Goal: Answer question/provide support: Share knowledge or assist other users

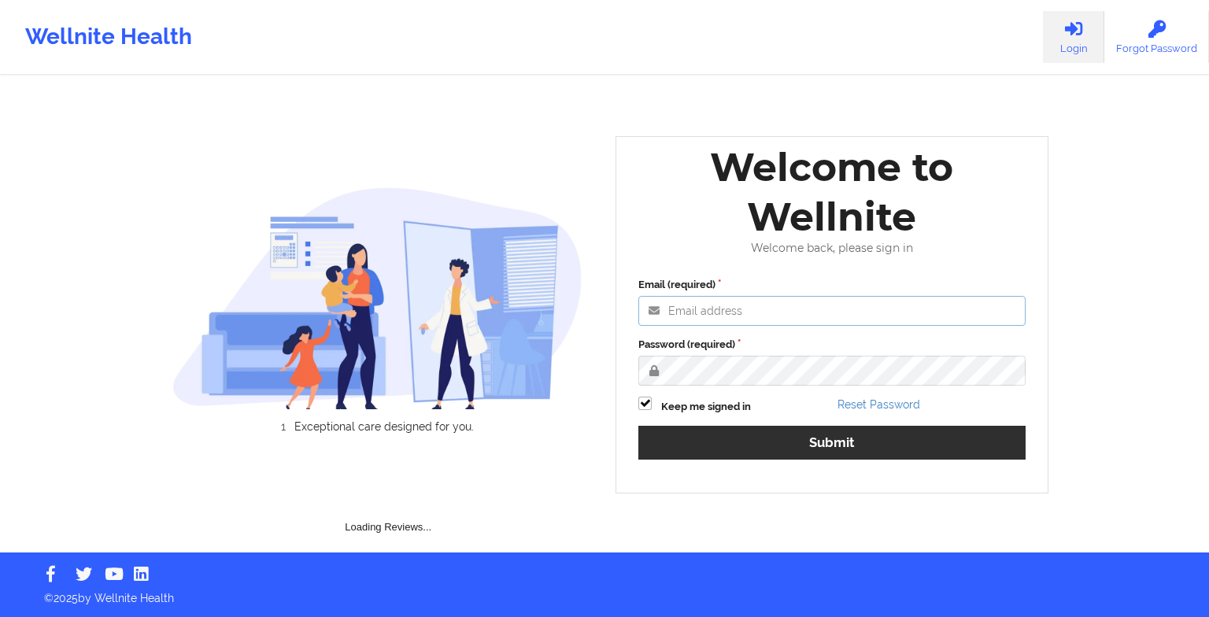
type input "[EMAIL_ADDRESS][DOMAIN_NAME]"
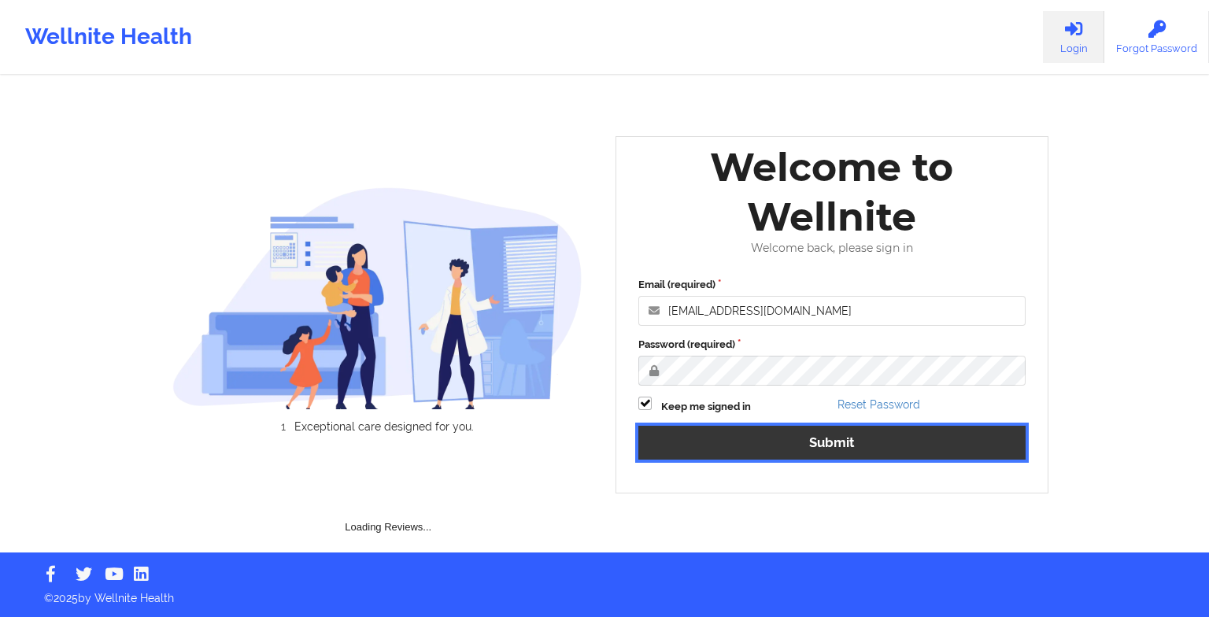
click at [731, 446] on button "Submit" at bounding box center [832, 443] width 387 height 34
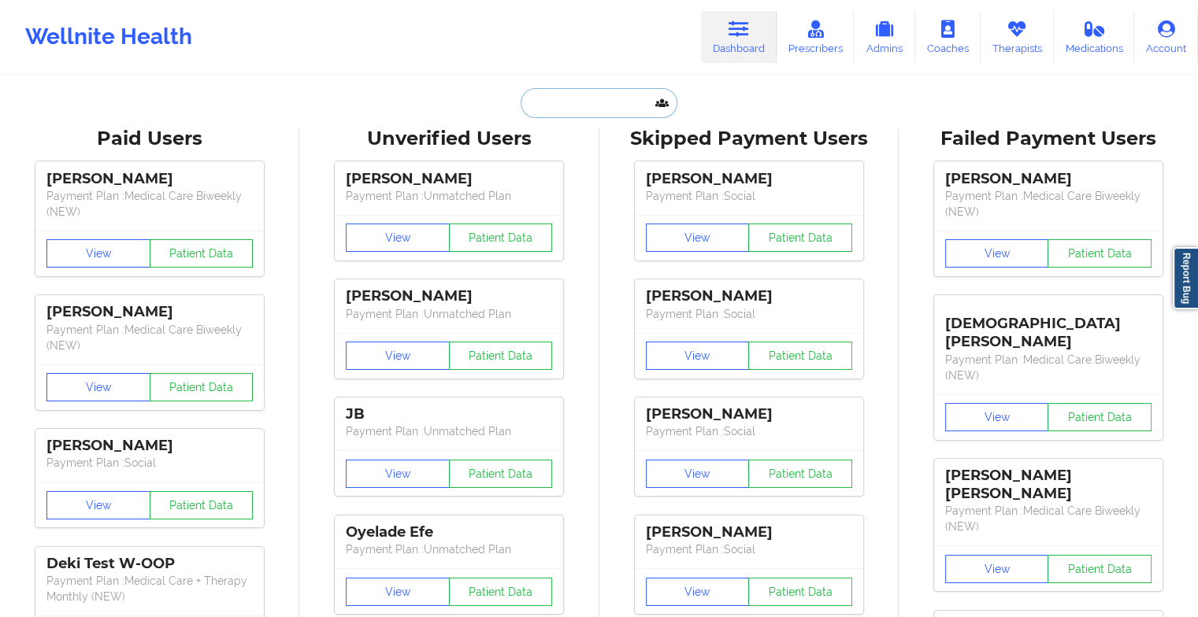
click at [608, 110] on input "text" at bounding box center [598, 103] width 156 height 30
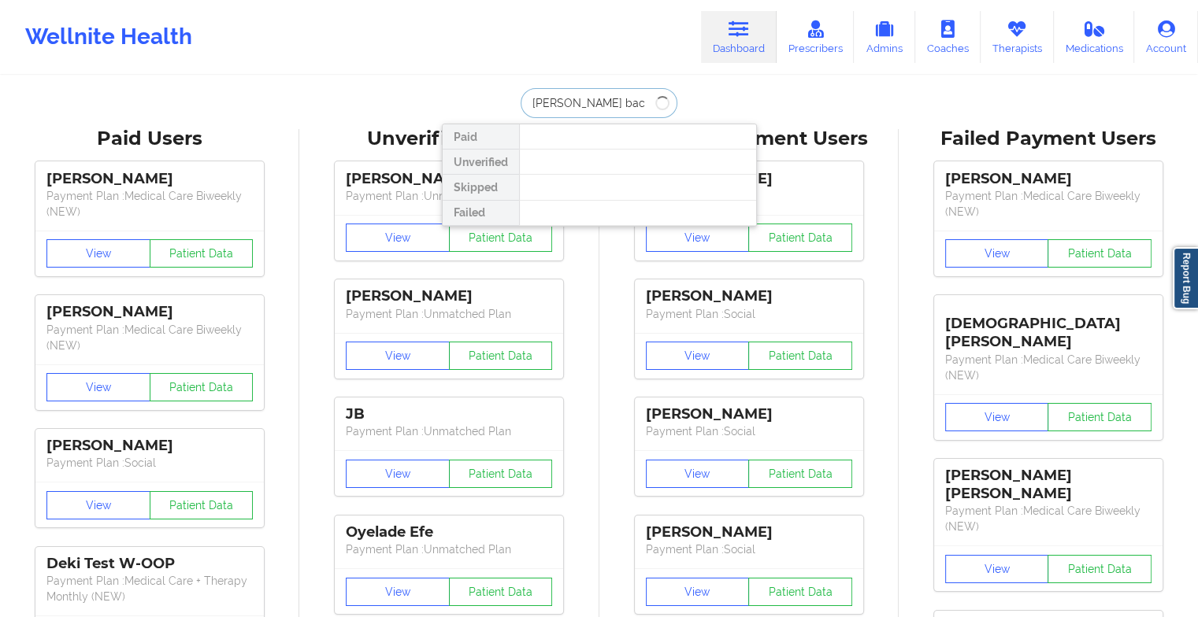
type input "[PERSON_NAME]"
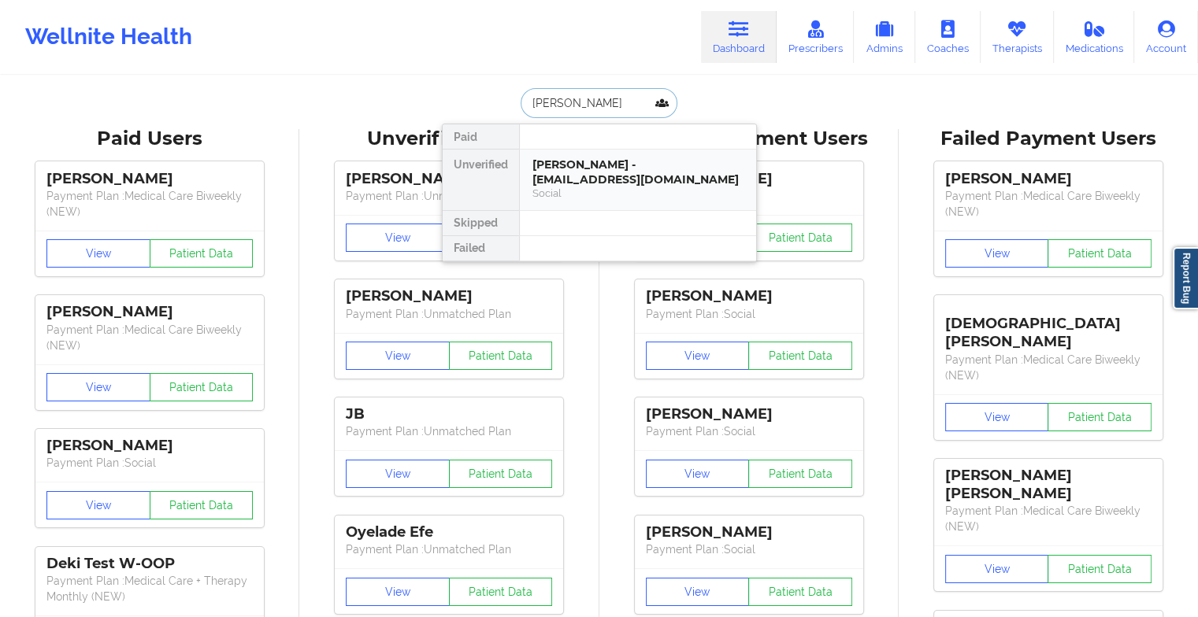
click at [624, 171] on div "[PERSON_NAME] - [EMAIL_ADDRESS][DOMAIN_NAME]" at bounding box center [637, 171] width 211 height 29
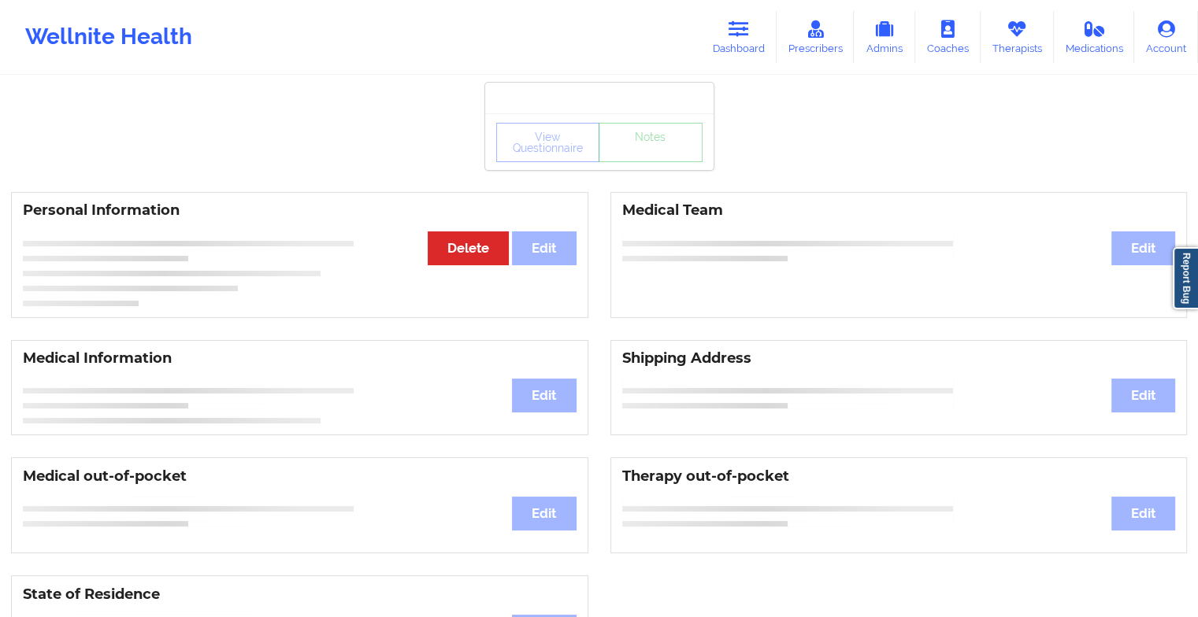
click at [643, 161] on div "View Questionnaire Notes" at bounding box center [599, 142] width 206 height 39
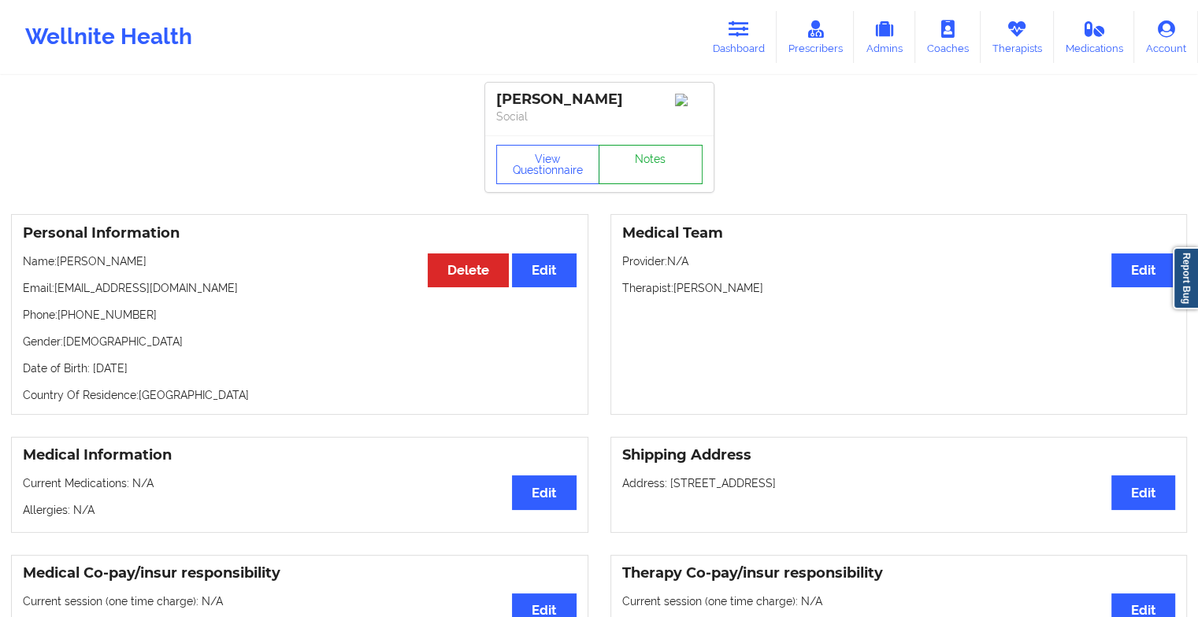
click at [643, 161] on link "Notes" at bounding box center [650, 164] width 104 height 39
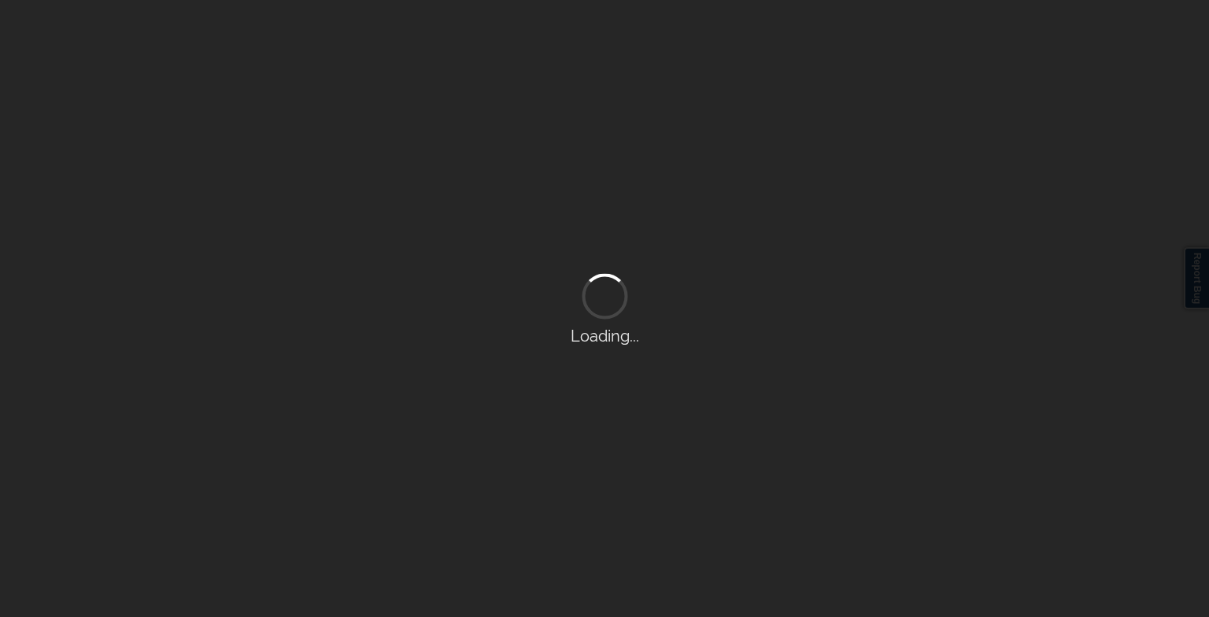
click at [643, 161] on div "Loading..." at bounding box center [604, 308] width 1209 height 617
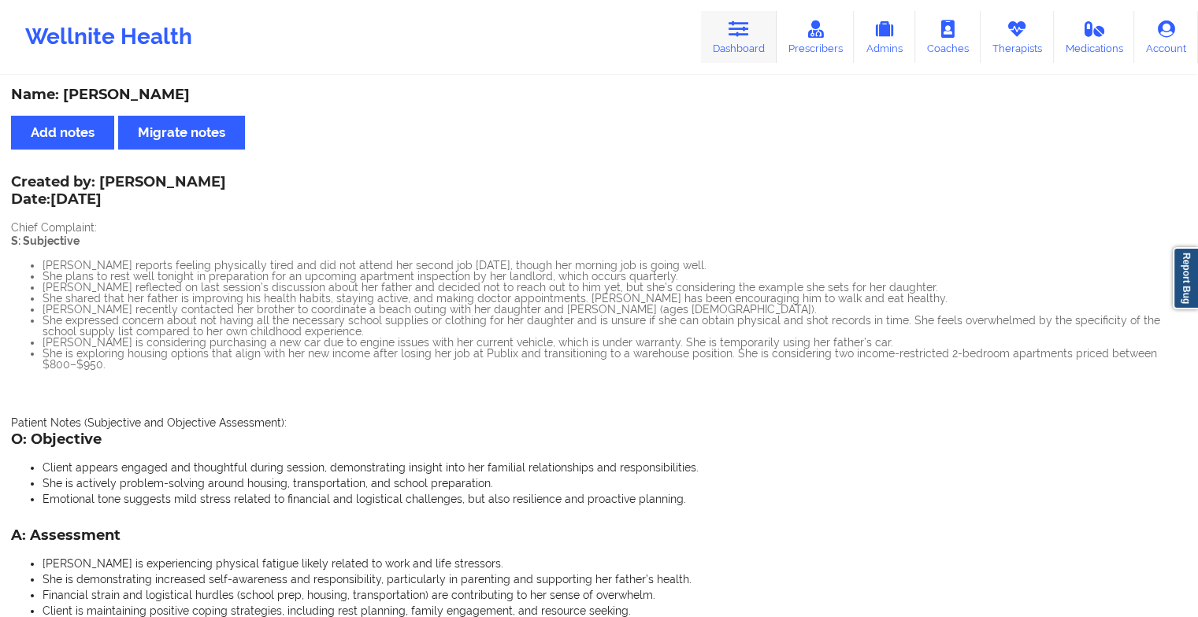
click at [756, 52] on link "Dashboard" at bounding box center [739, 37] width 76 height 52
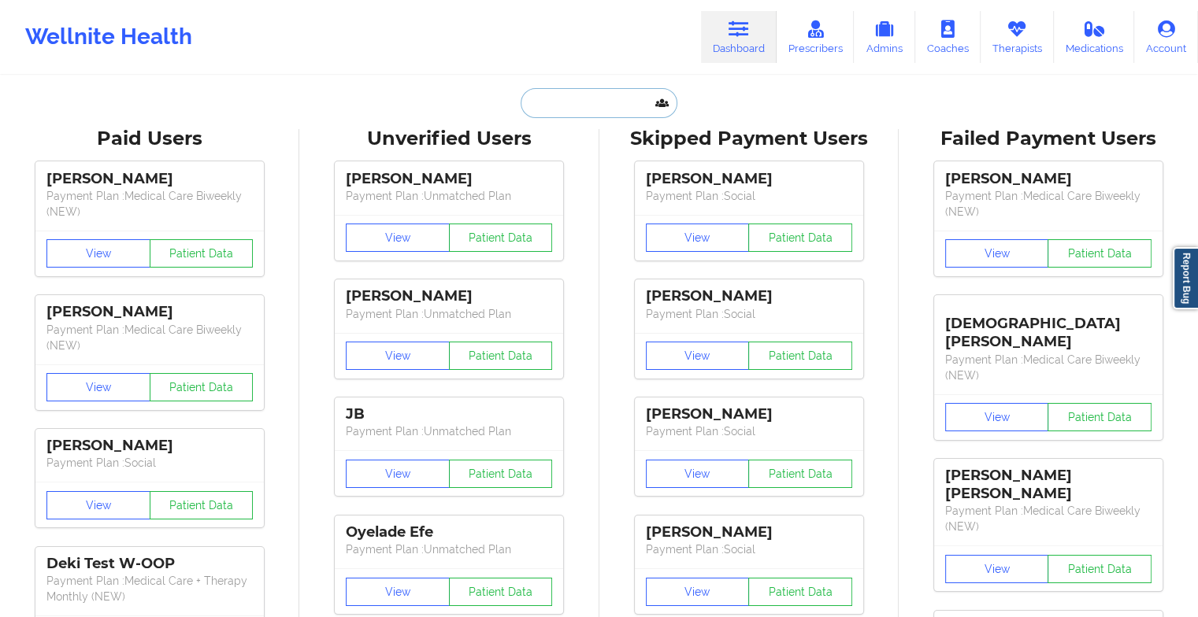
click at [543, 104] on input "text" at bounding box center [598, 103] width 156 height 30
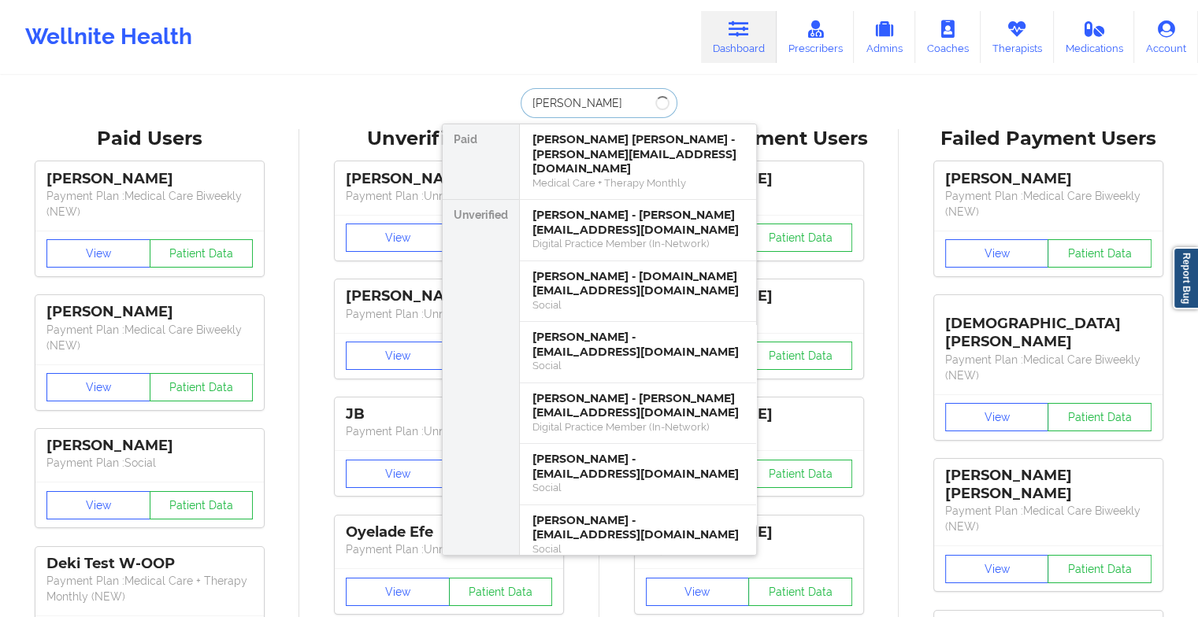
type input "[PERSON_NAME]"
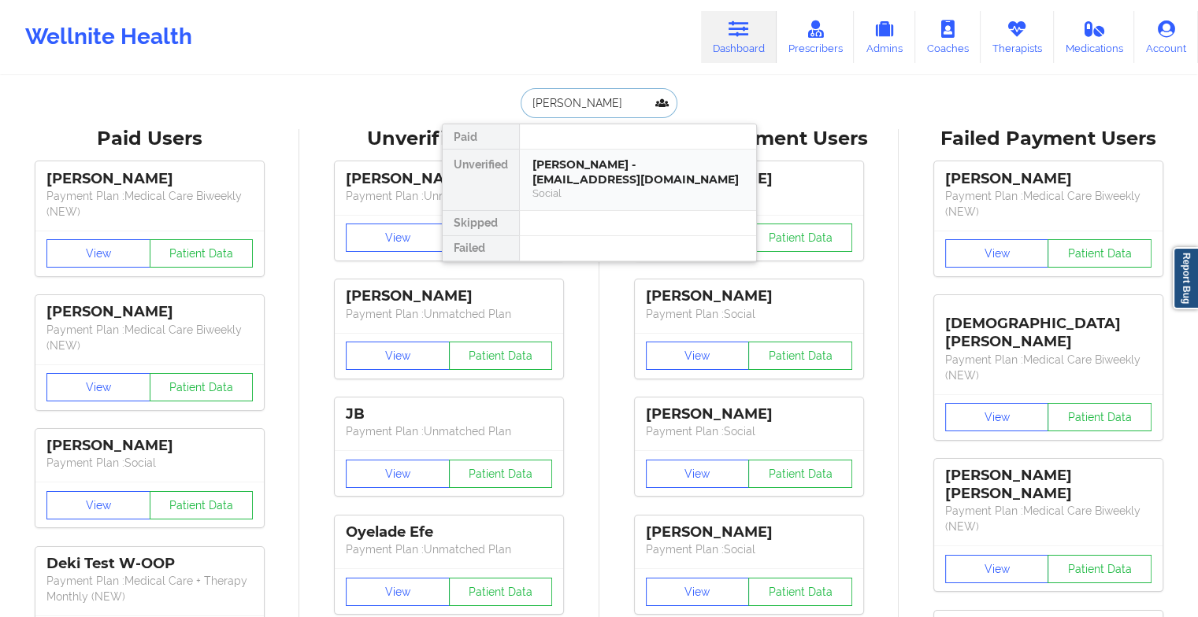
click at [568, 187] on div "Social" at bounding box center [637, 193] width 211 height 13
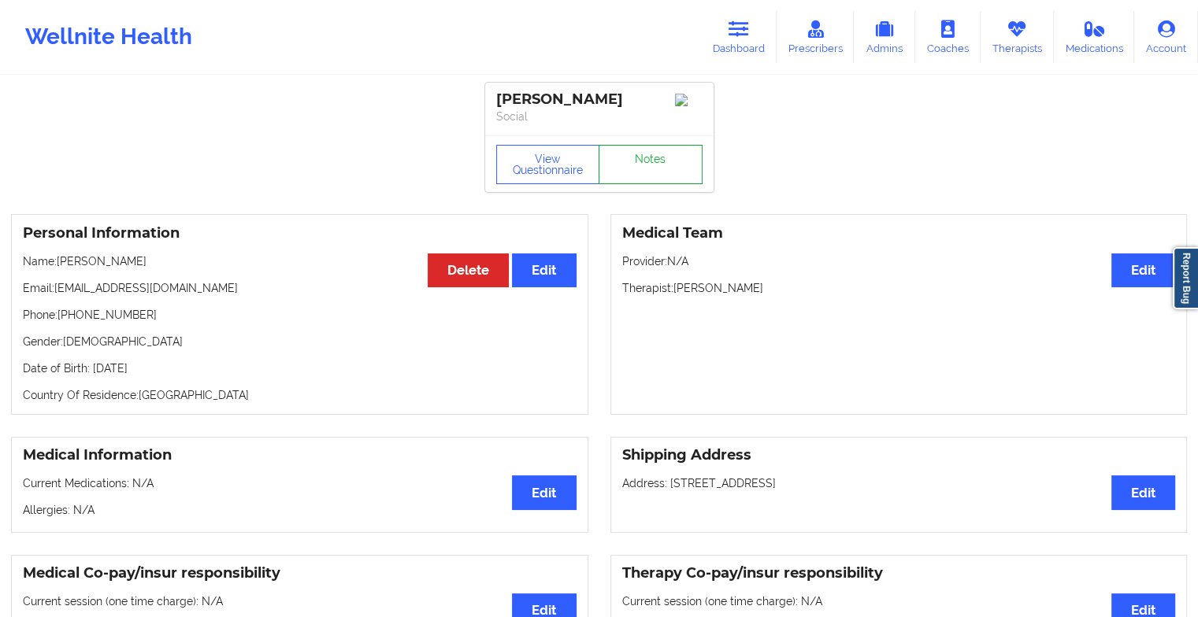
click at [658, 151] on link "Notes" at bounding box center [650, 164] width 104 height 39
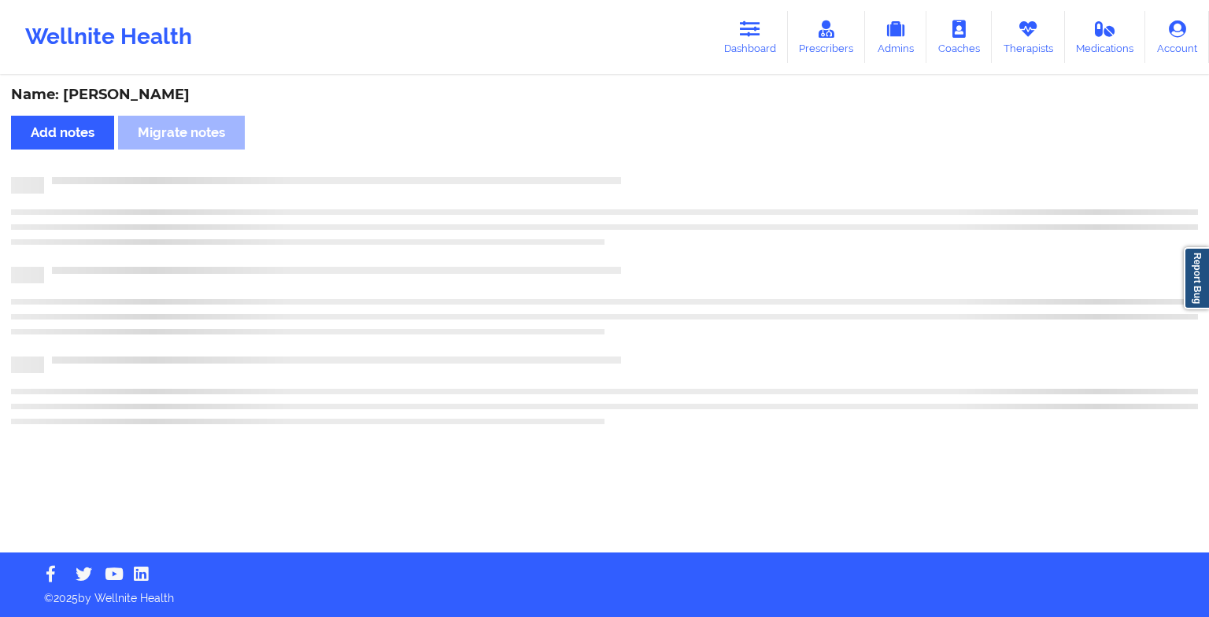
click at [658, 151] on div "Name: [PERSON_NAME] Add notes Migrate notes" at bounding box center [604, 315] width 1209 height 476
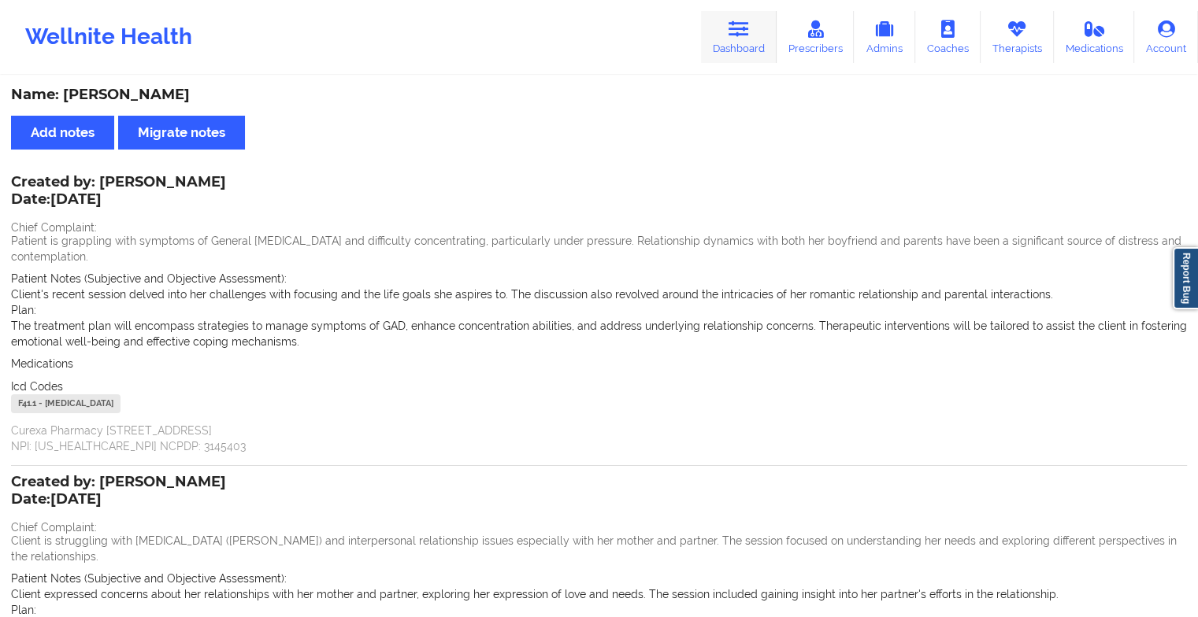
click at [745, 42] on link "Dashboard" at bounding box center [739, 37] width 76 height 52
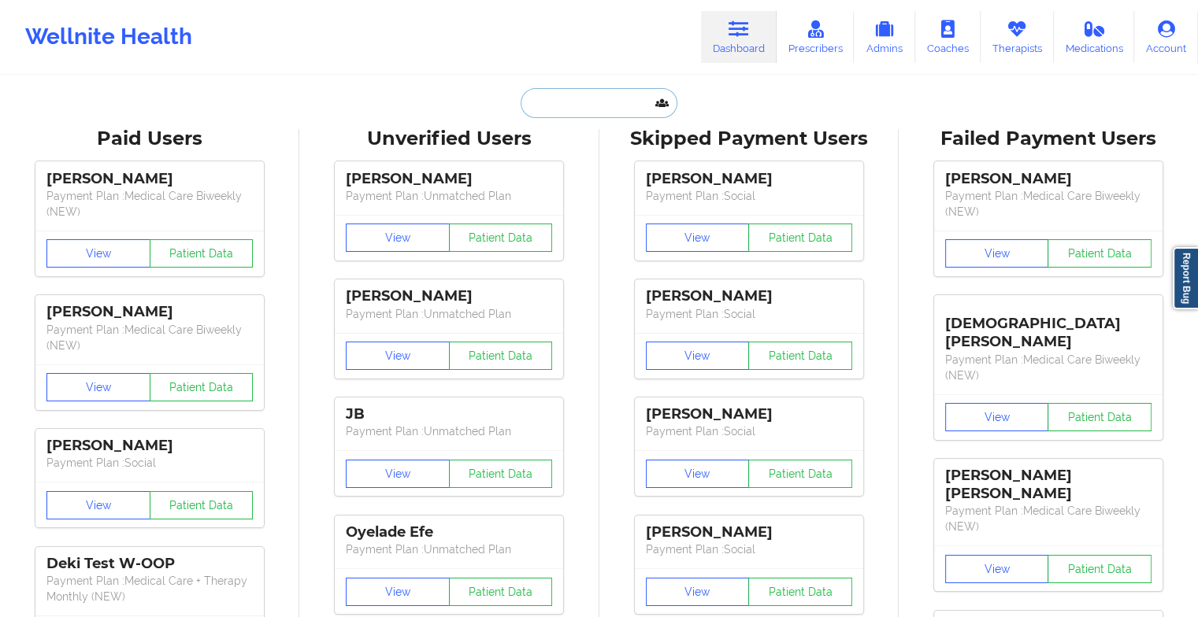
click at [623, 100] on input "text" at bounding box center [598, 103] width 156 height 30
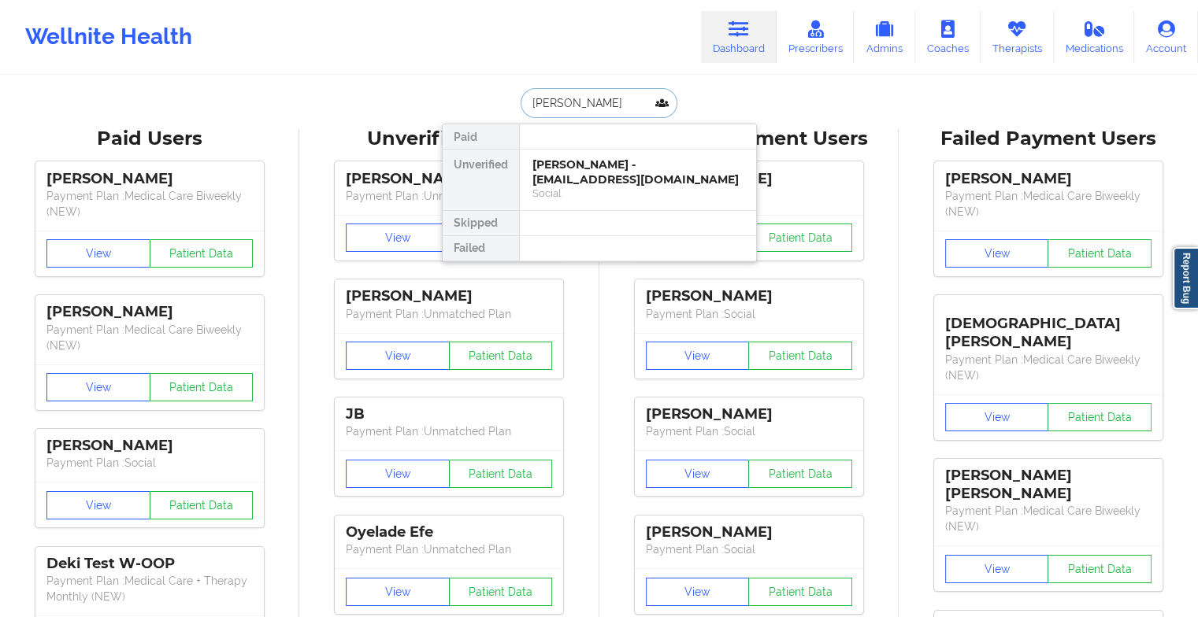
type input "[PERSON_NAME]"
click at [624, 169] on div "[PERSON_NAME] - [EMAIL_ADDRESS][DOMAIN_NAME]" at bounding box center [637, 171] width 211 height 29
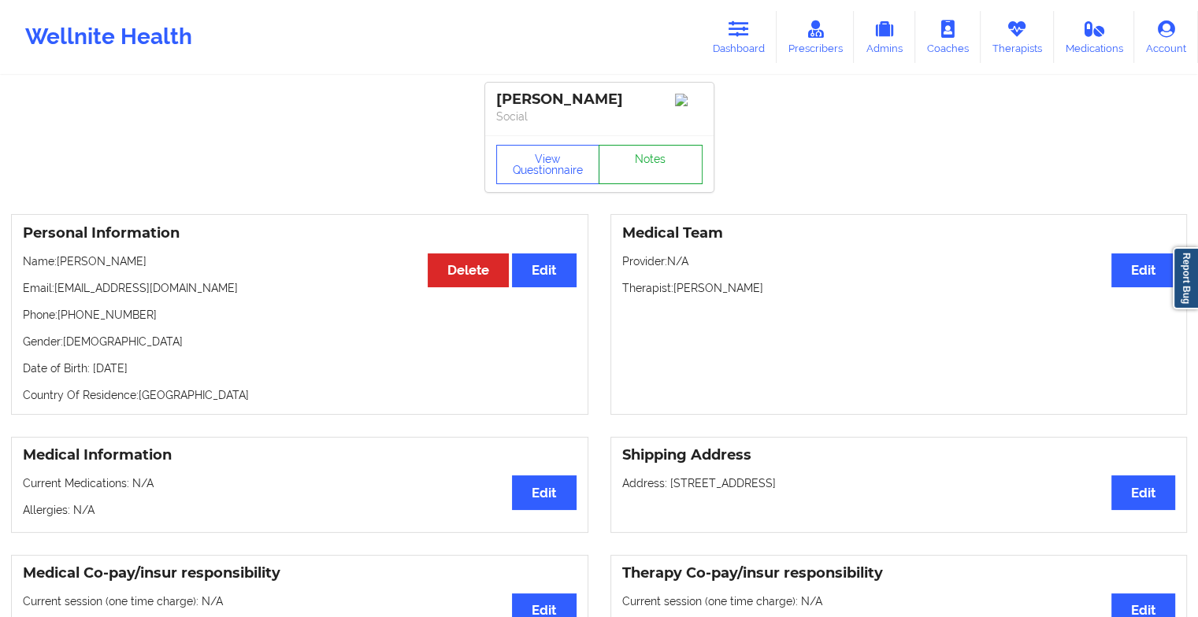
click at [632, 157] on link "Notes" at bounding box center [650, 164] width 104 height 39
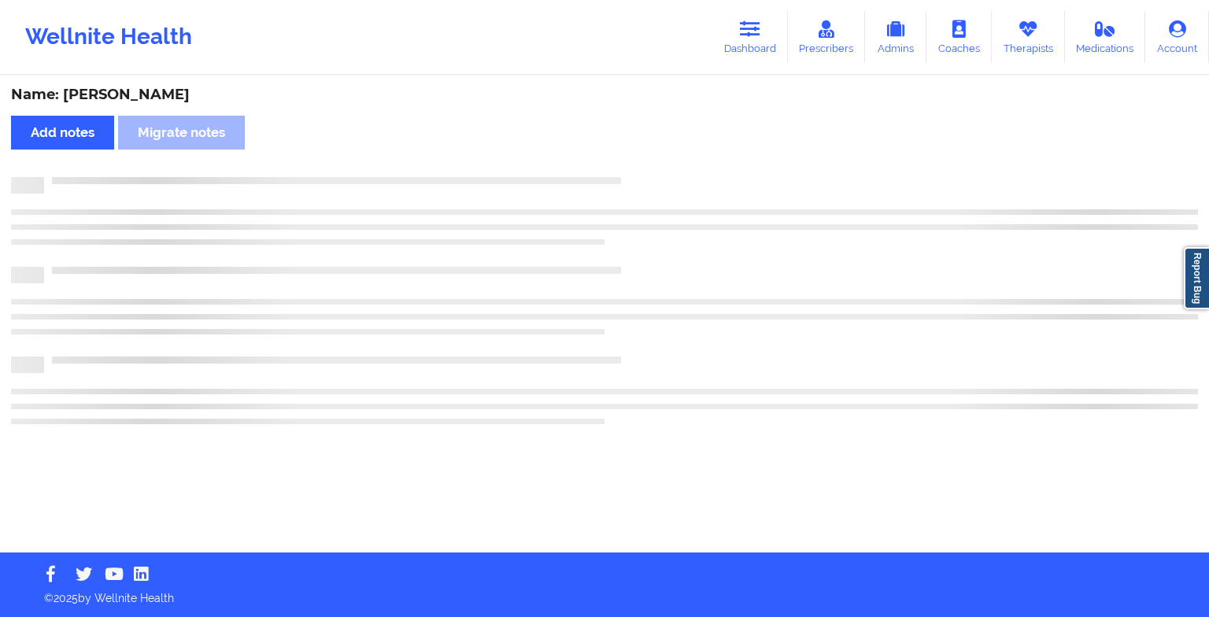
click at [632, 157] on div "Name: [PERSON_NAME] Add notes Migrate notes" at bounding box center [604, 315] width 1209 height 476
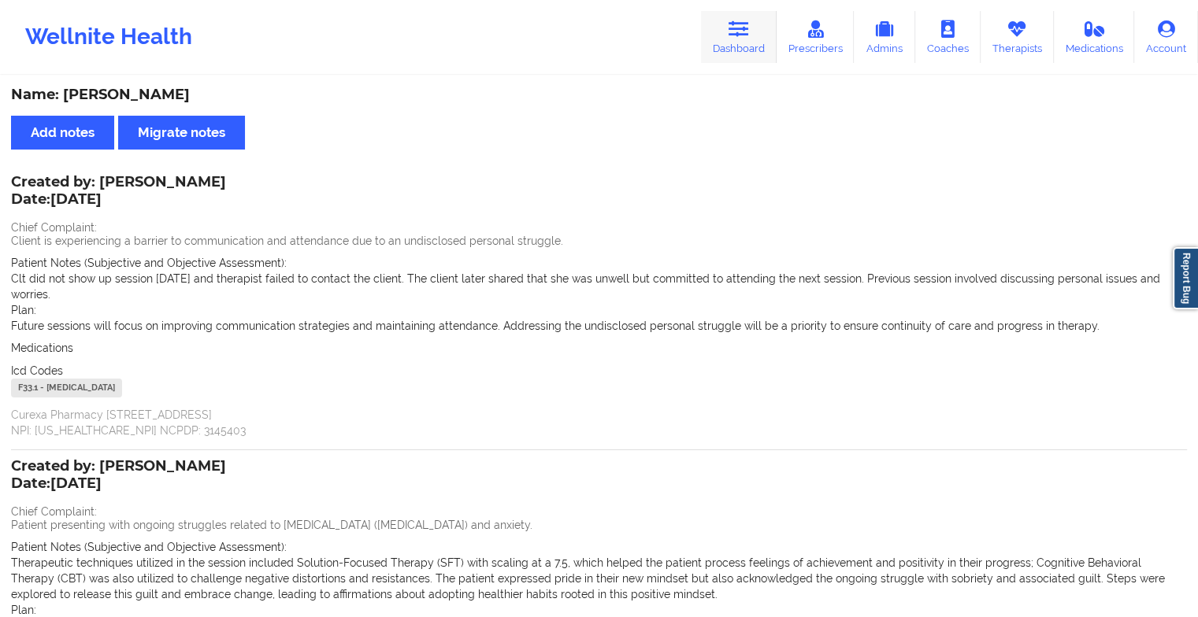
click at [726, 33] on link "Dashboard" at bounding box center [739, 37] width 76 height 52
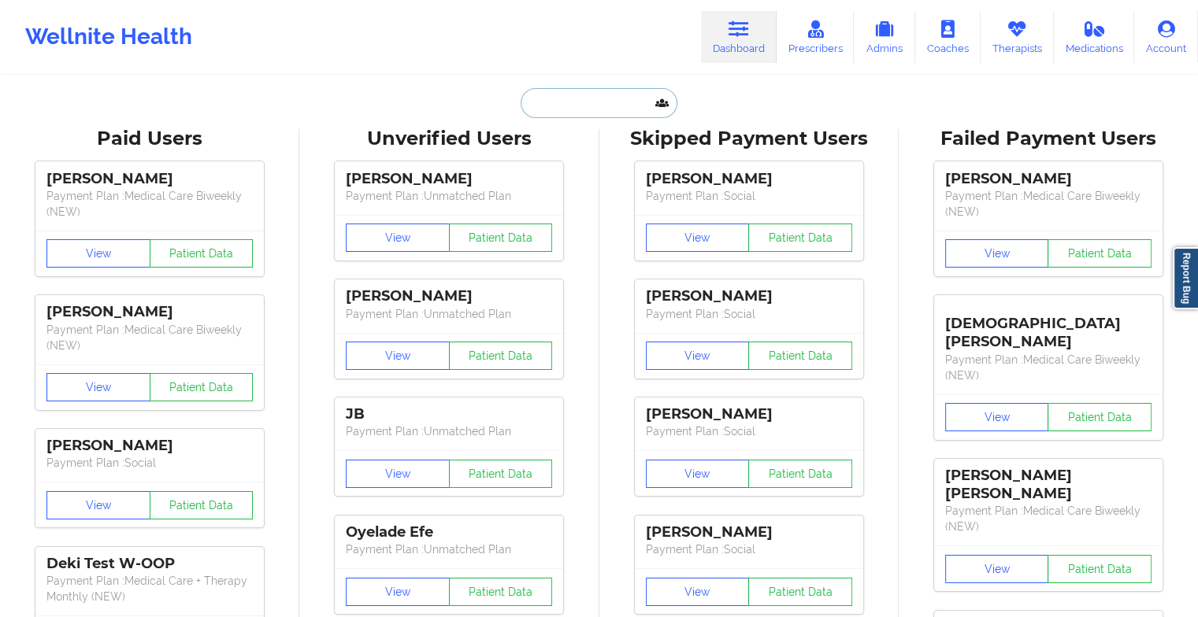
click at [579, 101] on input "text" at bounding box center [598, 103] width 156 height 30
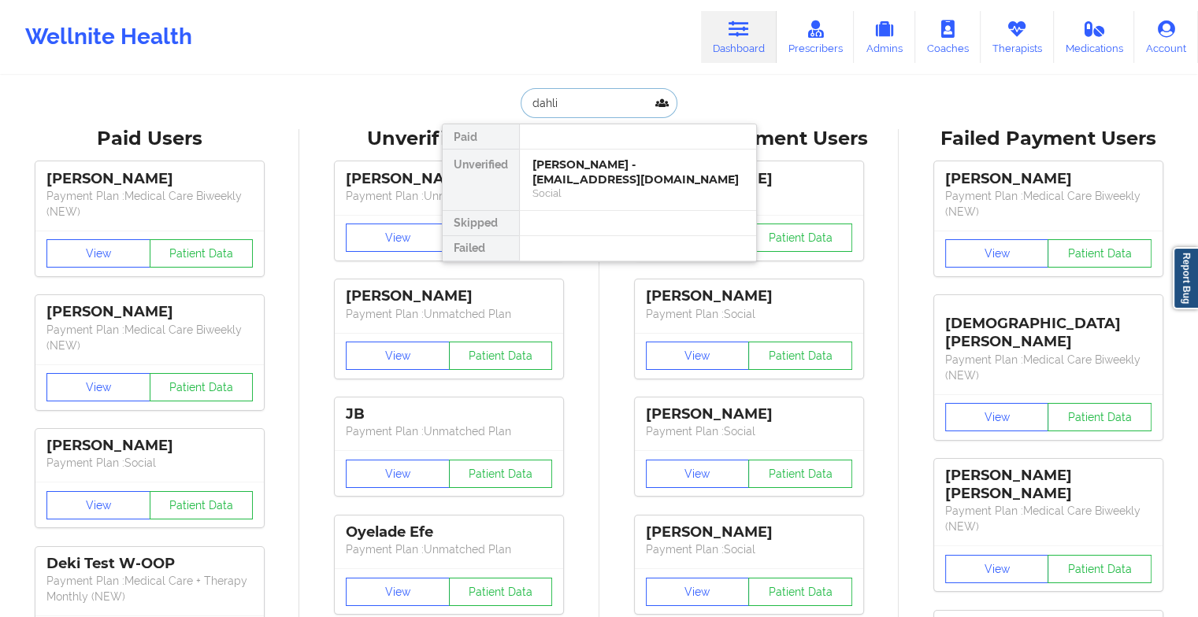
type input "dahlia"
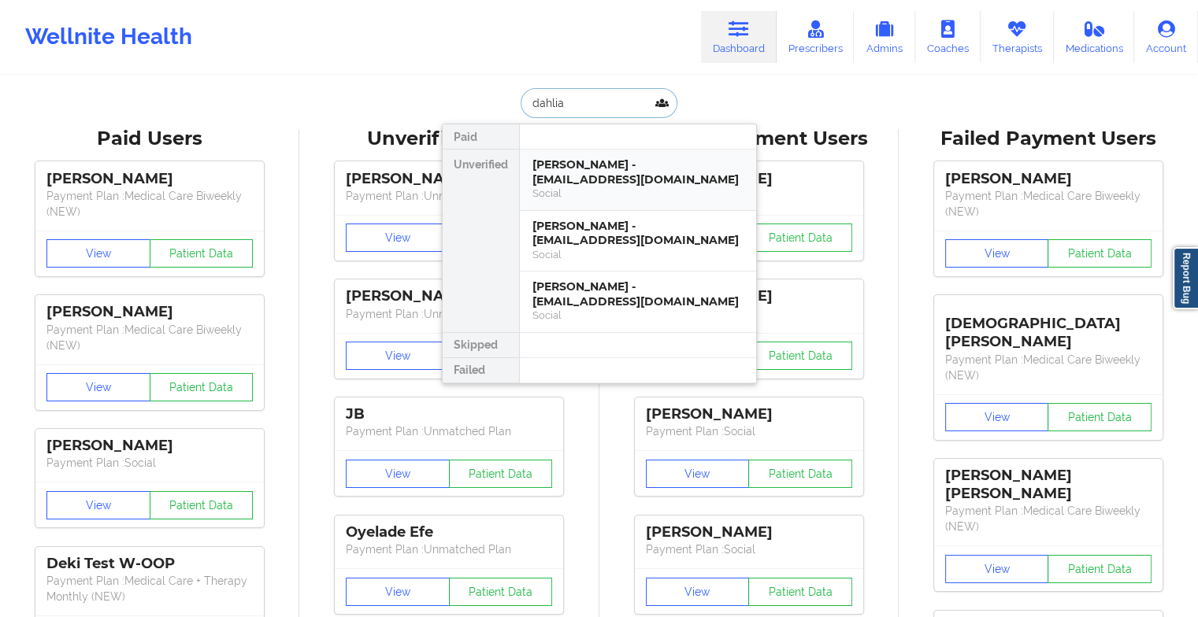
click at [702, 173] on div "[PERSON_NAME] - [EMAIL_ADDRESS][DOMAIN_NAME]" at bounding box center [637, 171] width 211 height 29
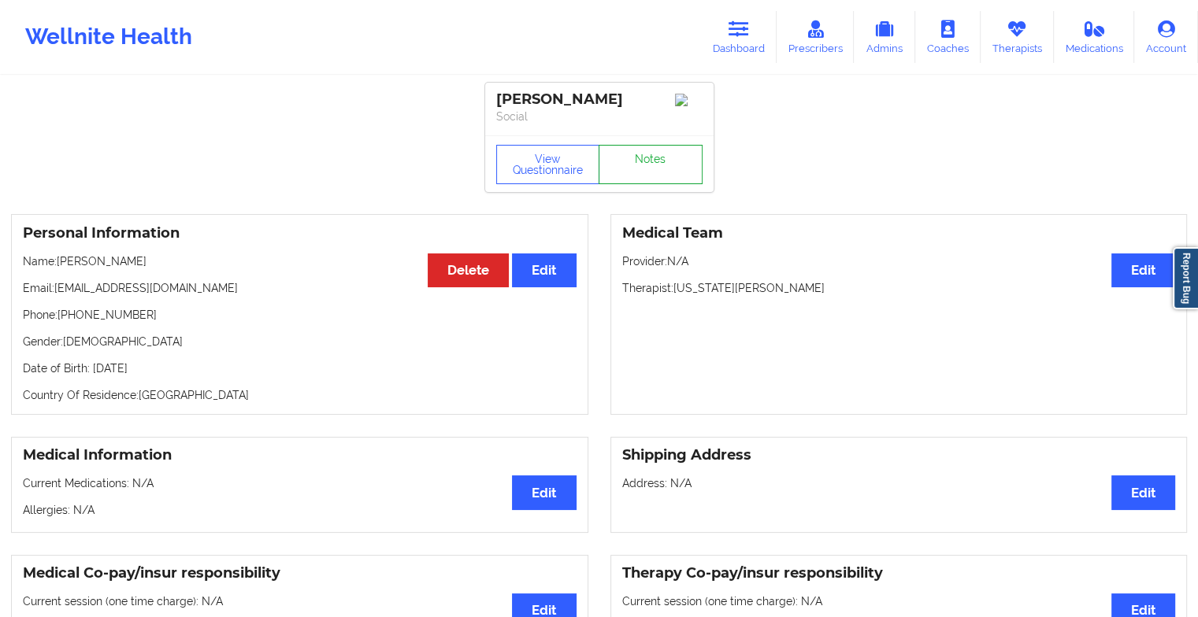
click at [645, 184] on link "Notes" at bounding box center [650, 164] width 104 height 39
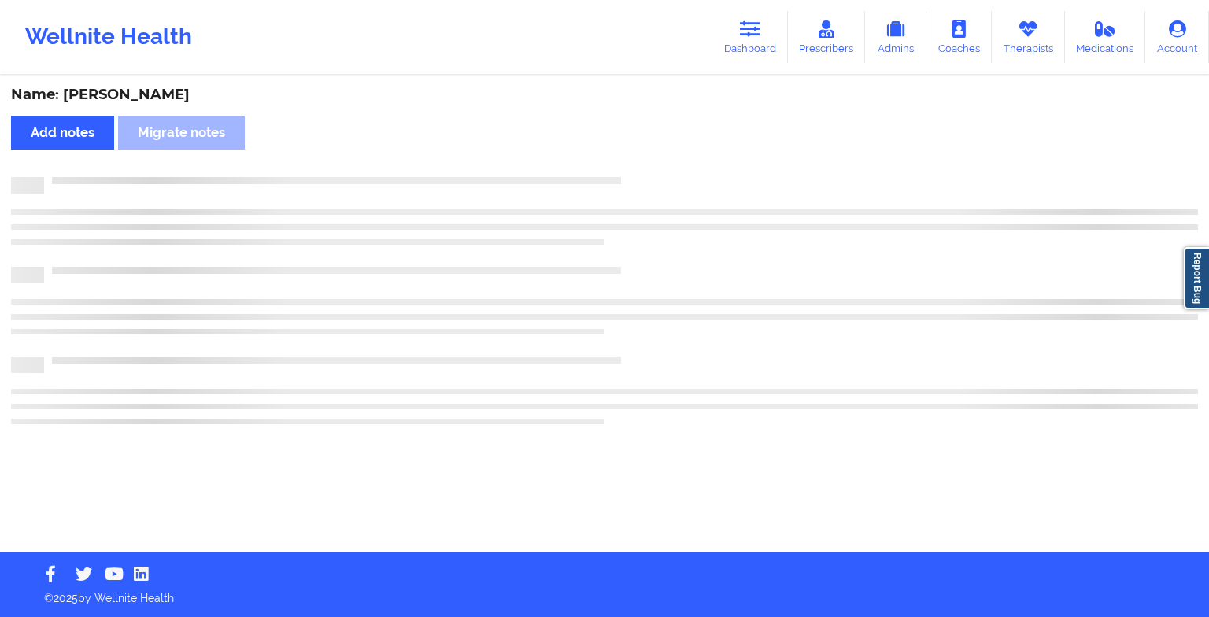
click at [645, 189] on div at bounding box center [604, 185] width 1187 height 17
